Goal: Navigation & Orientation: Find specific page/section

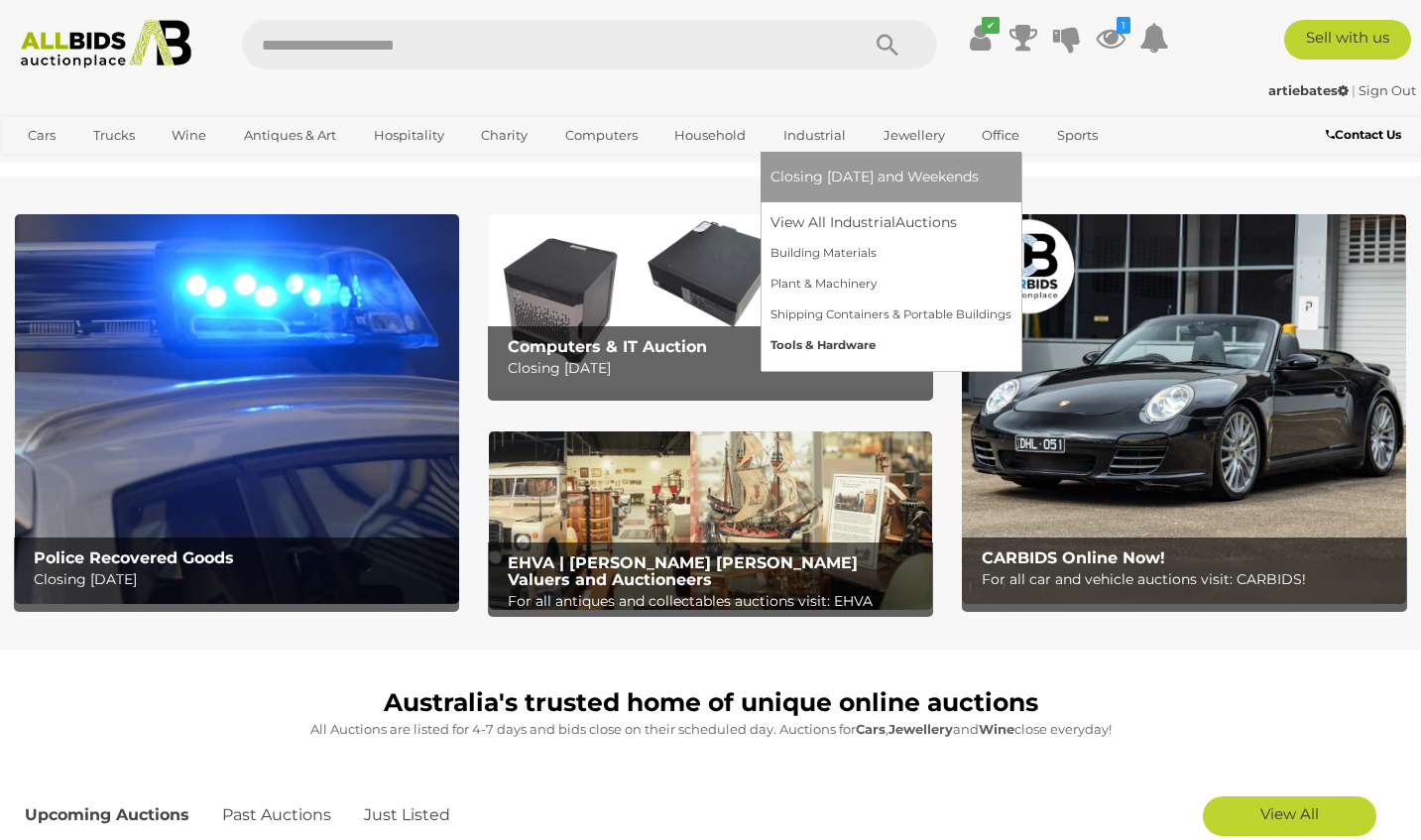
click at [798, 343] on link "Tools & Hardware" at bounding box center [891, 345] width 241 height 31
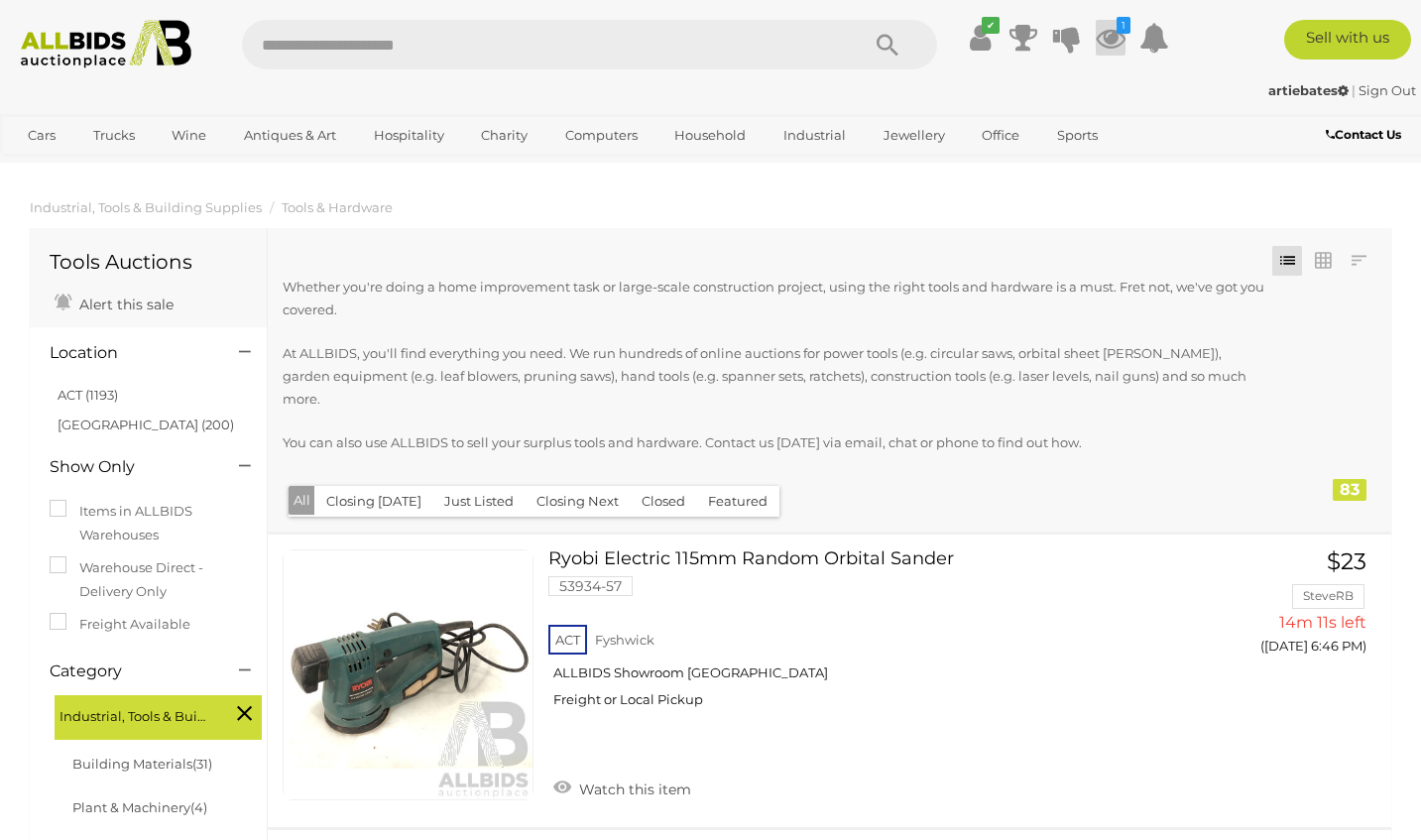
click at [1114, 37] on icon at bounding box center [1110, 38] width 30 height 36
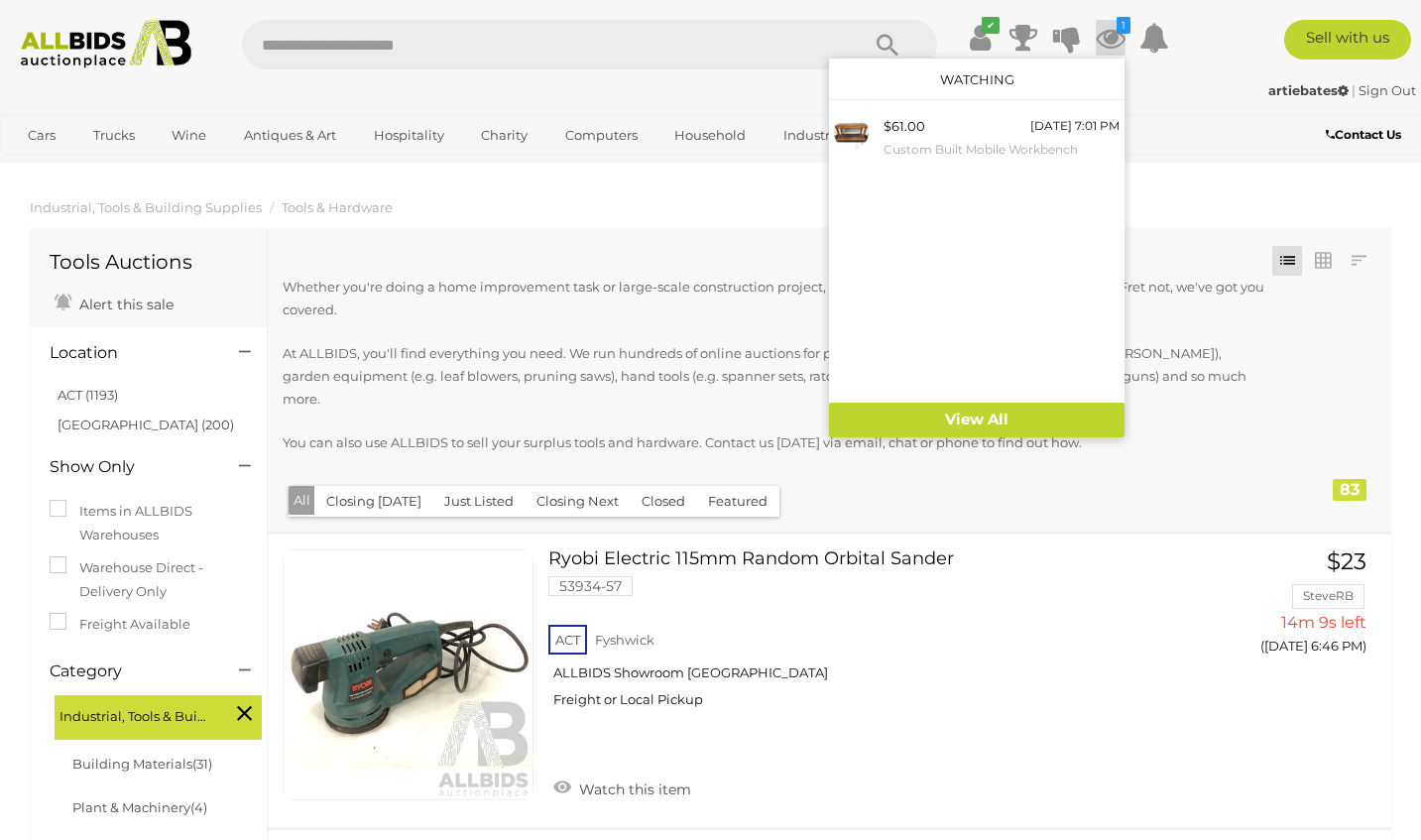
click at [1110, 40] on icon at bounding box center [1110, 38] width 30 height 36
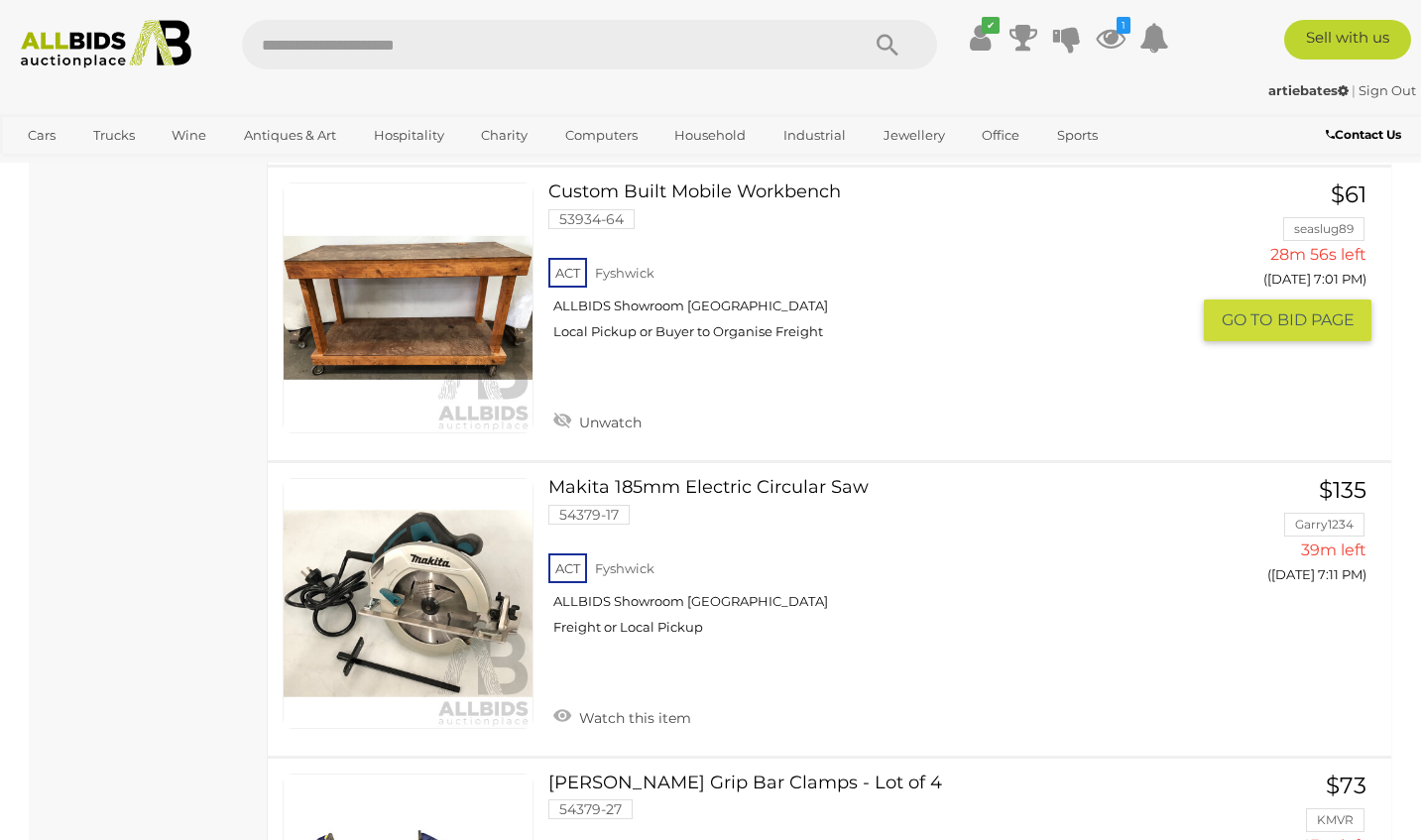
scroll to position [2629, 0]
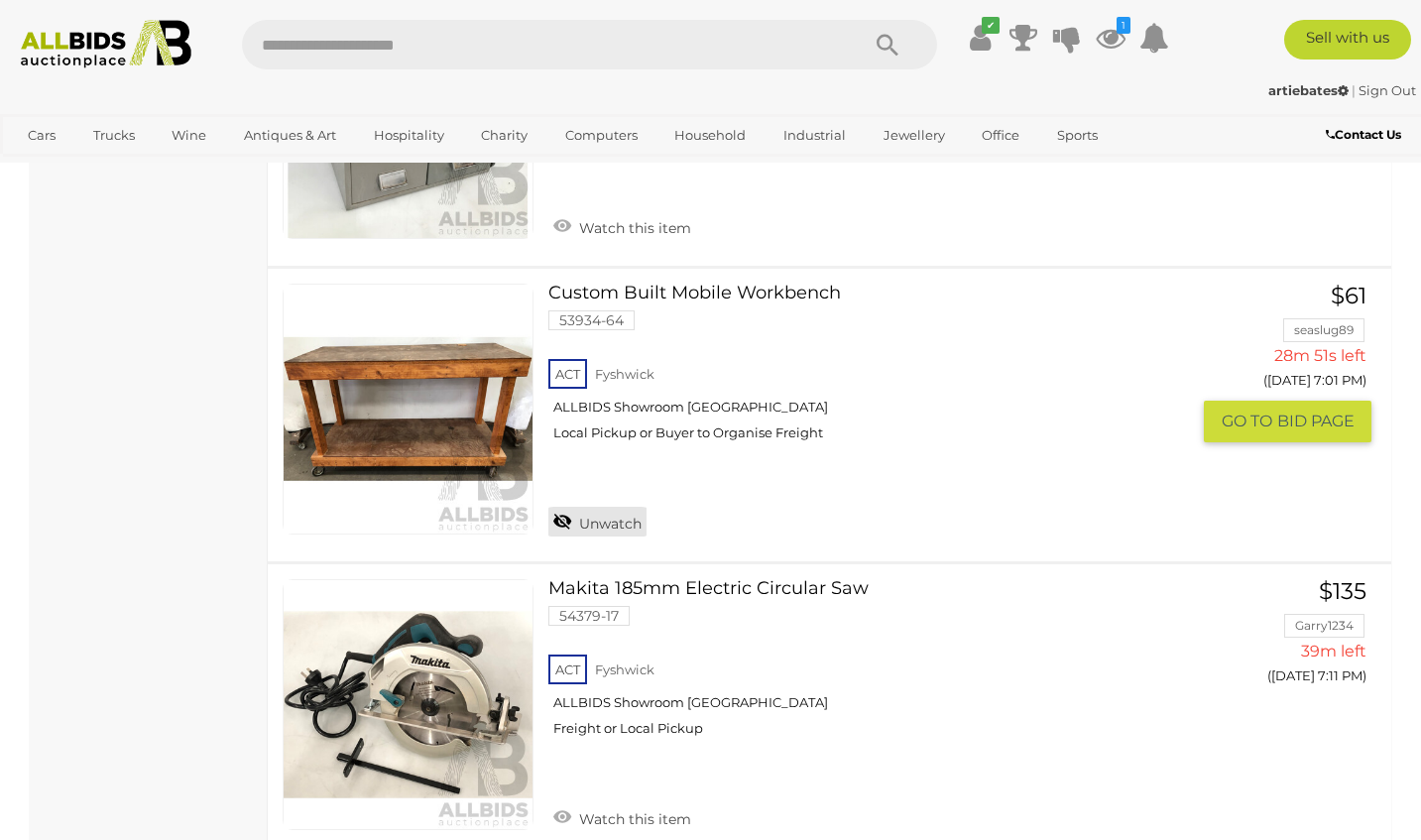
click at [609, 507] on link "Unwatch" at bounding box center [597, 522] width 98 height 30
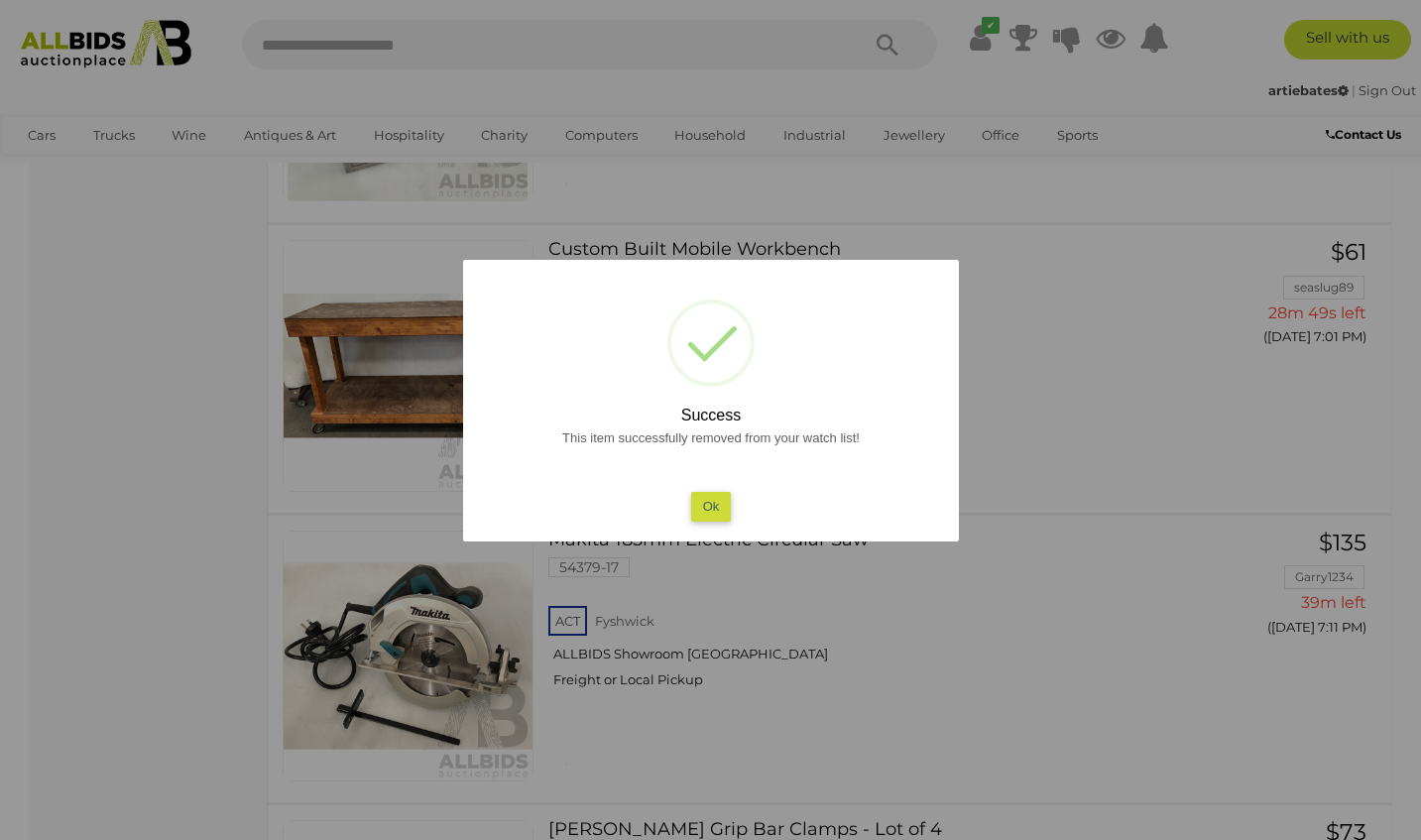
drag, startPoint x: 710, startPoint y: 522, endPoint x: 709, endPoint y: 511, distance: 11.0
click at [708, 520] on div "? ! i Success This item successfully removed from your watch list! Ok OK Cancel…" at bounding box center [711, 401] width 496 height 282
click at [713, 504] on button "Ok" at bounding box center [710, 506] width 41 height 29
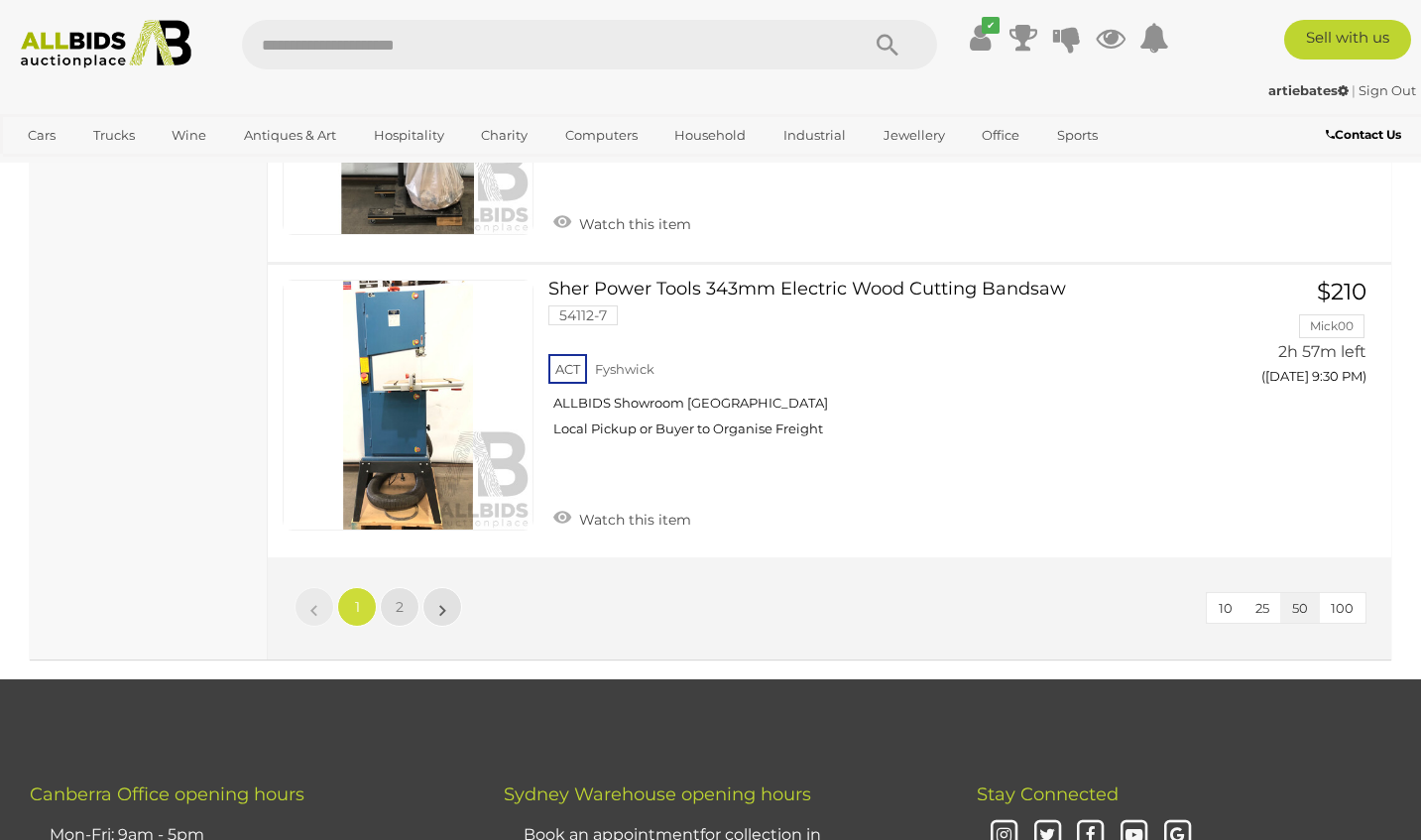
scroll to position [0, 0]
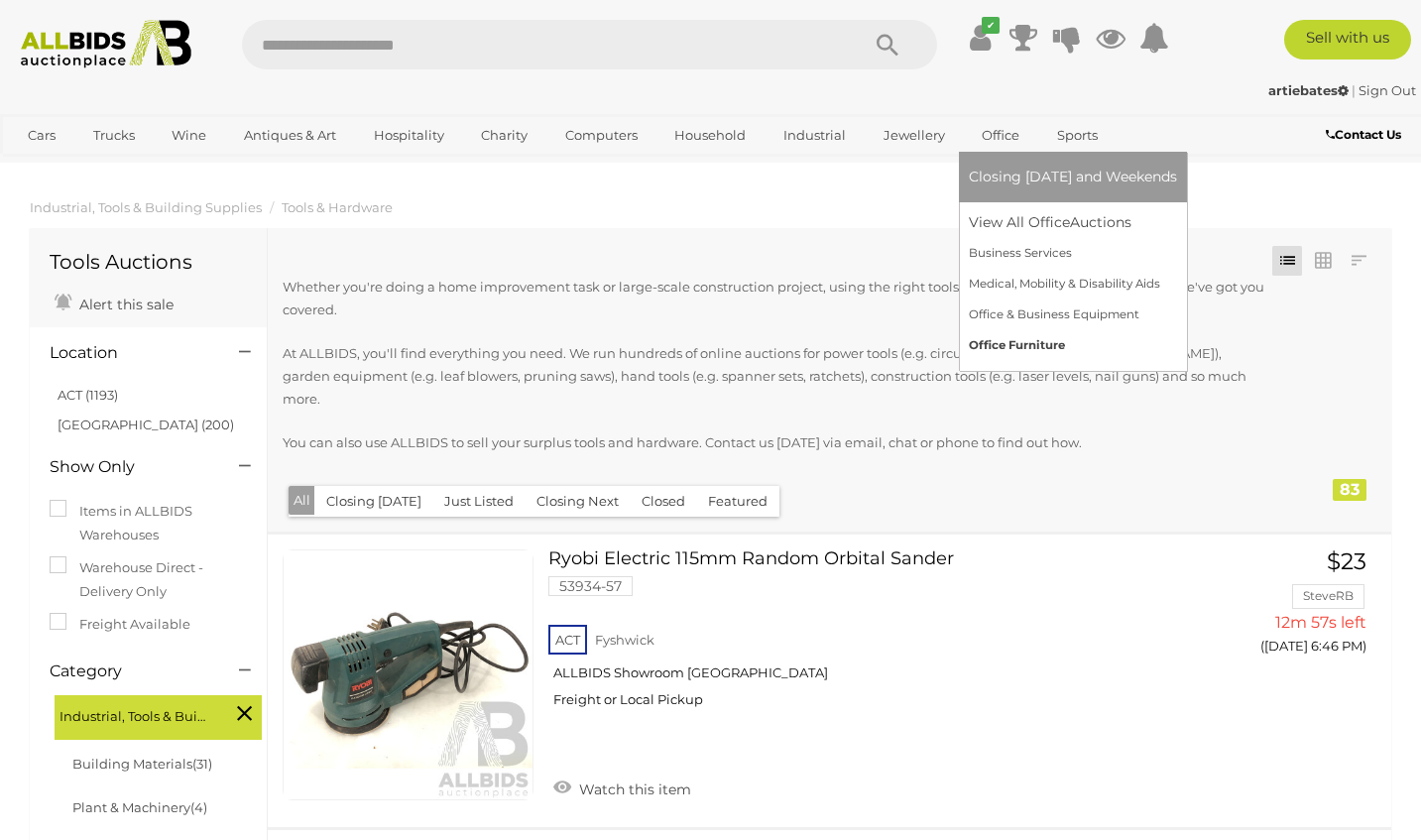
click at [1003, 343] on link "Office Furniture" at bounding box center [1073, 345] width 208 height 31
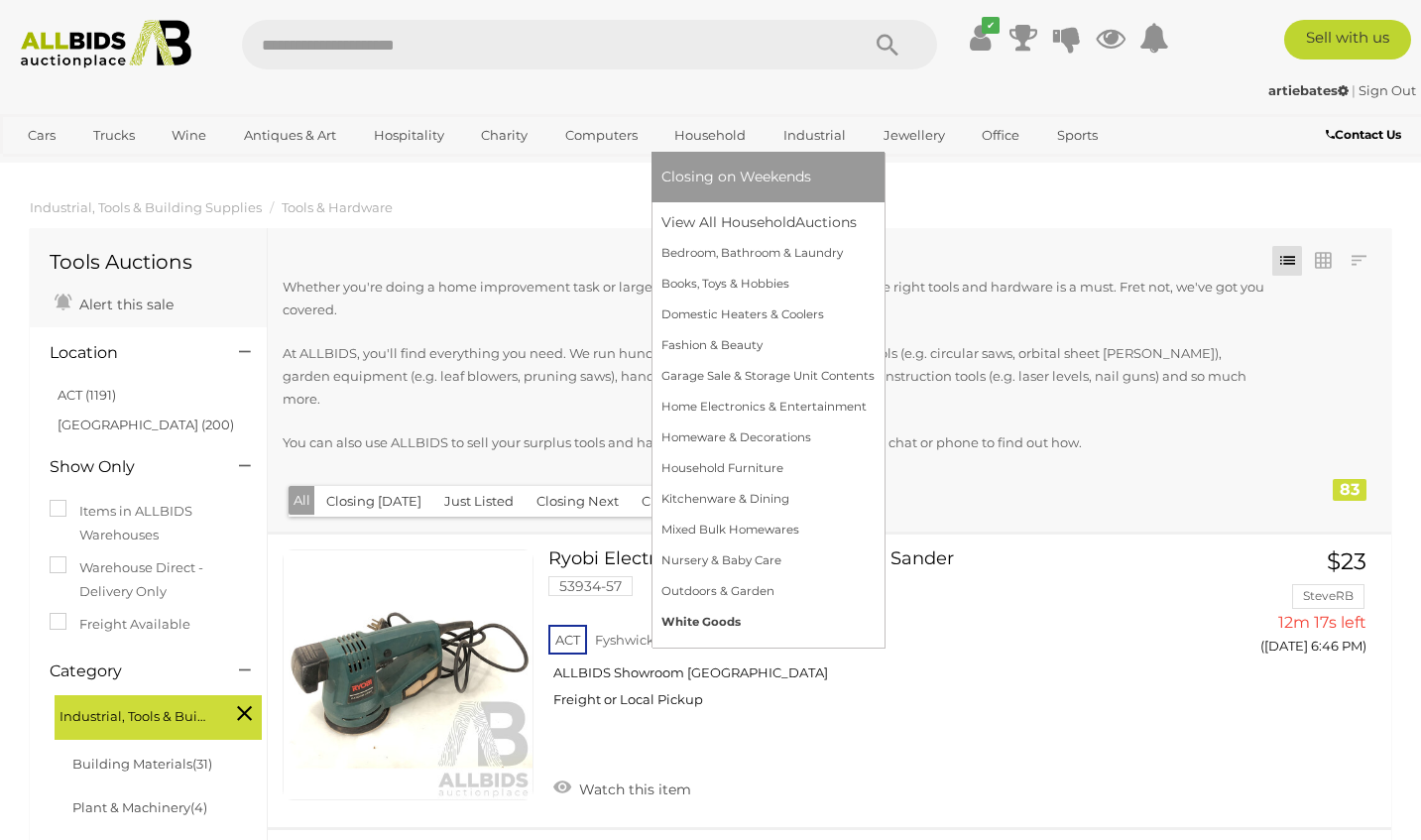
click at [706, 621] on link "White Goods" at bounding box center [768, 622] width 213 height 31
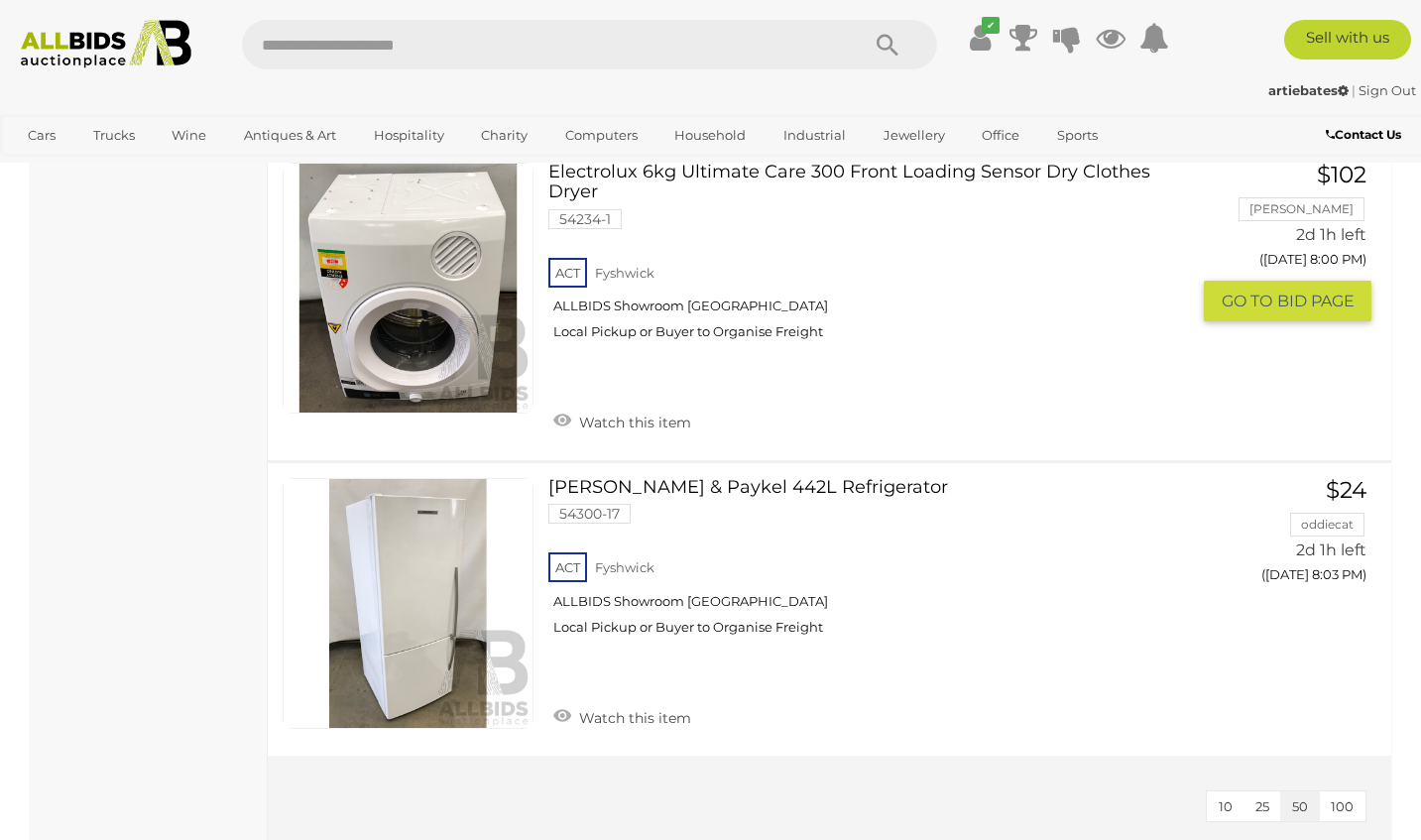
scroll to position [2830, 0]
